Goal: Complete application form

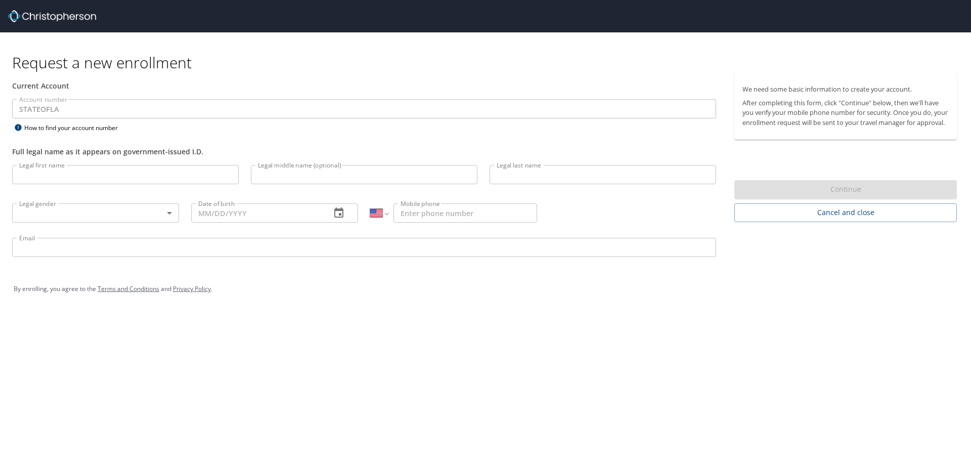
select select "US"
drag, startPoint x: 627, startPoint y: 377, endPoint x: 599, endPoint y: 354, distance: 36.6
click at [626, 372] on div "Request a new enrollment Current Account Account number STATEOFLA Account numbe…" at bounding box center [485, 230] width 971 height 461
select select "US"
click at [730, 293] on div "By enrolling, you agree to the Terms and Conditions and Privacy Policy ." at bounding box center [486, 288] width 944 height 25
